Goal: Task Accomplishment & Management: Complete application form

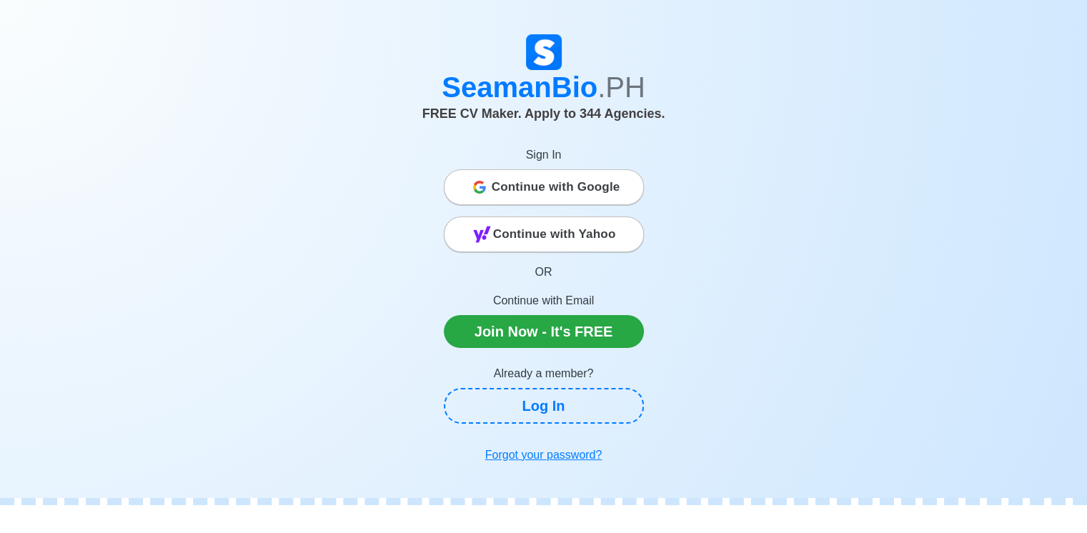
click at [586, 190] on span "Continue with Google" at bounding box center [556, 187] width 129 height 29
